Goal: Transaction & Acquisition: Book appointment/travel/reservation

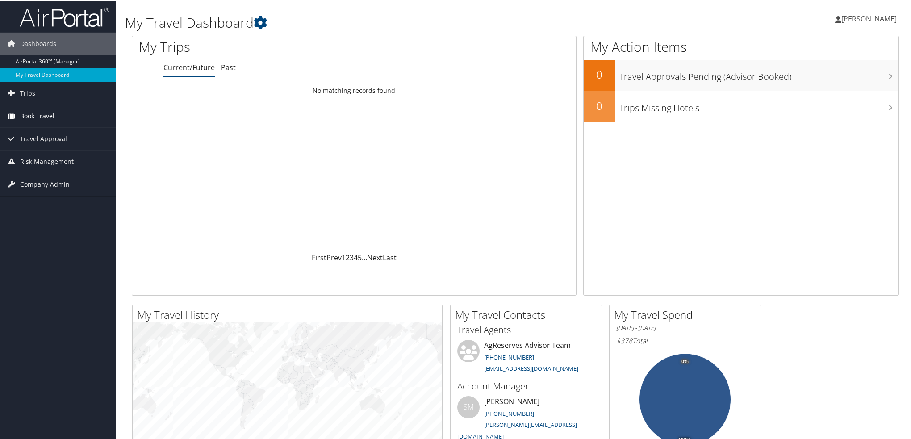
click at [56, 112] on link "Book Travel" at bounding box center [58, 115] width 116 height 22
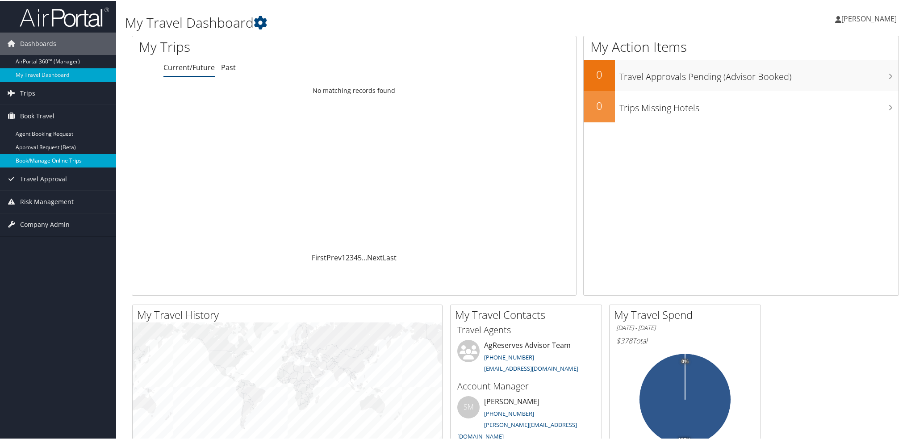
click at [84, 163] on link "Book/Manage Online Trips" at bounding box center [58, 159] width 116 height 13
